Goal: Task Accomplishment & Management: Complete application form

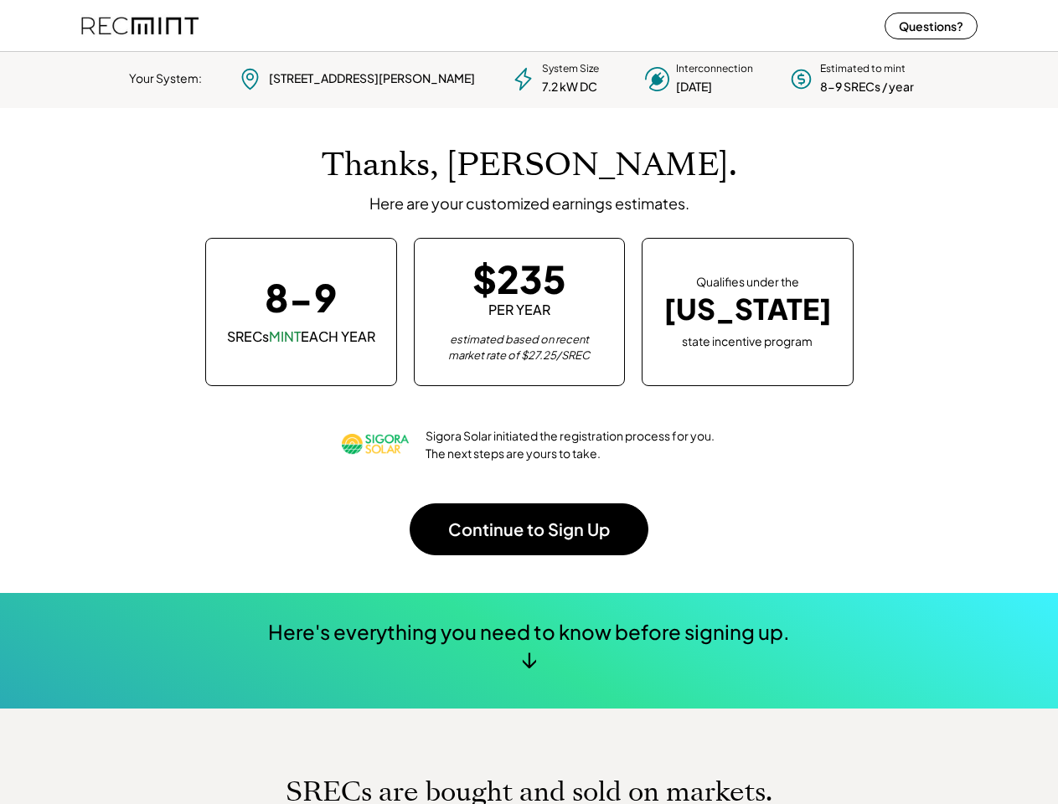
scroll to position [235, 468]
